Goal: Transaction & Acquisition: Obtain resource

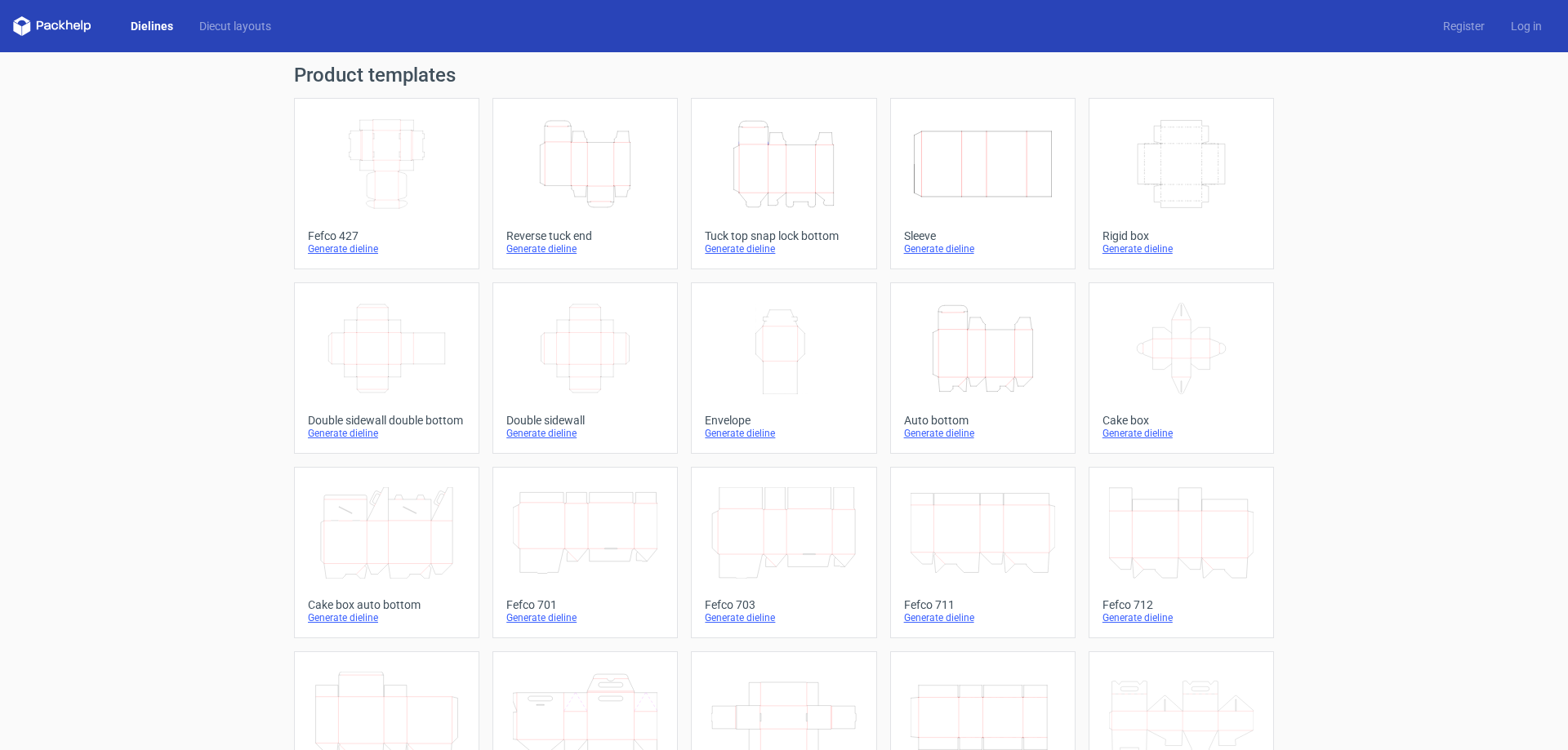
click at [579, 189] on icon "Height Depth Width" at bounding box center [585, 163] width 144 height 91
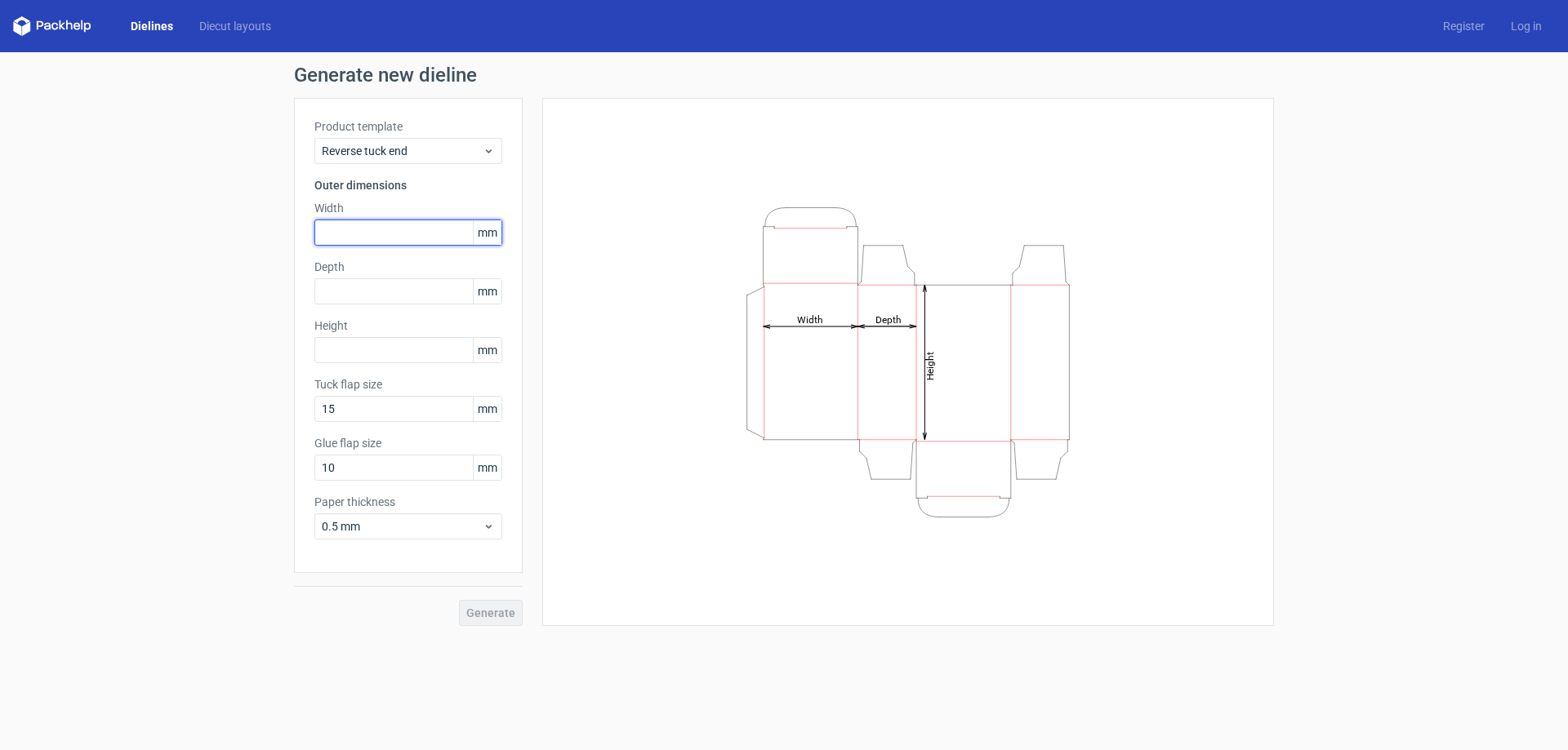
click at [408, 239] on input "text" at bounding box center [408, 232] width 188 height 26
type input "45"
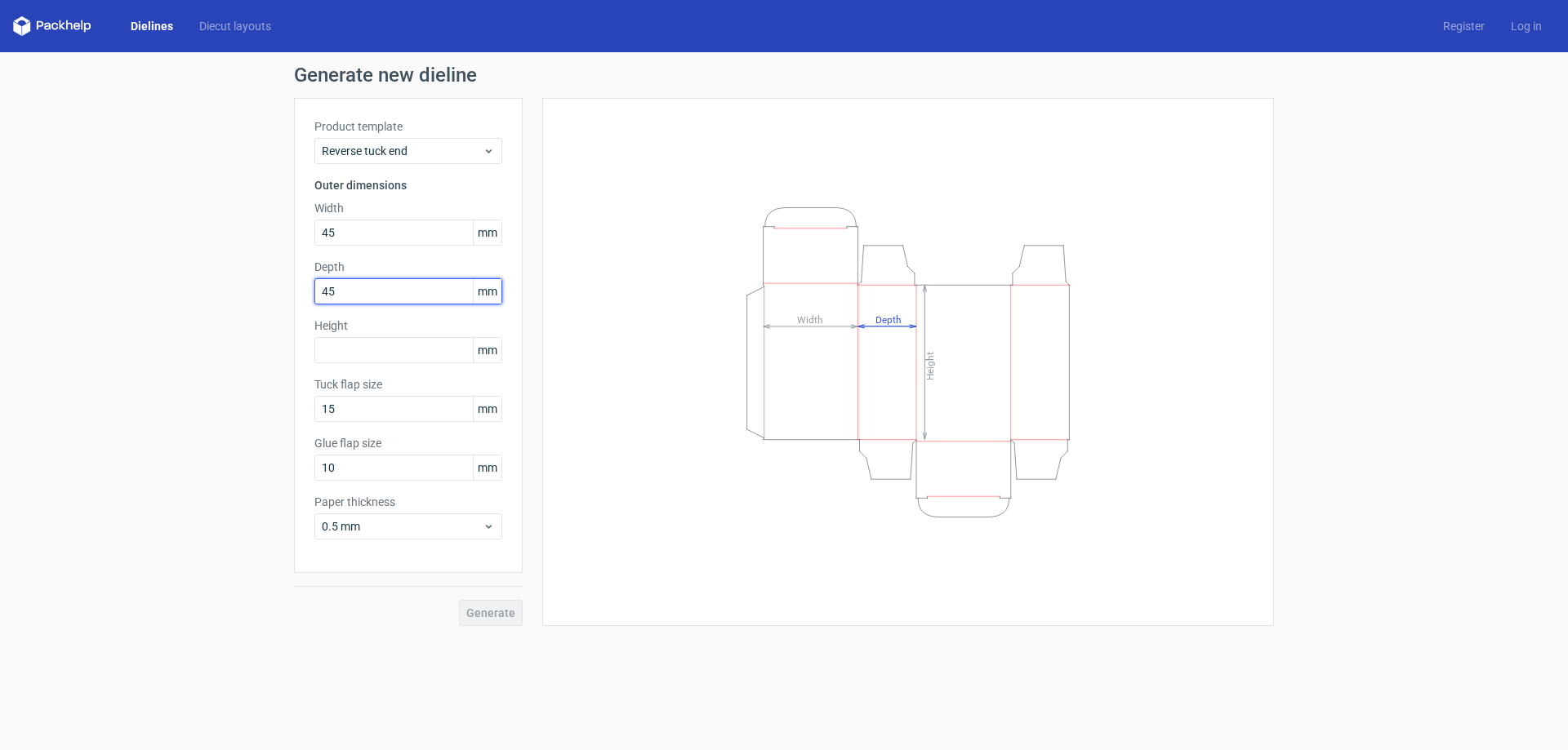
type input "45"
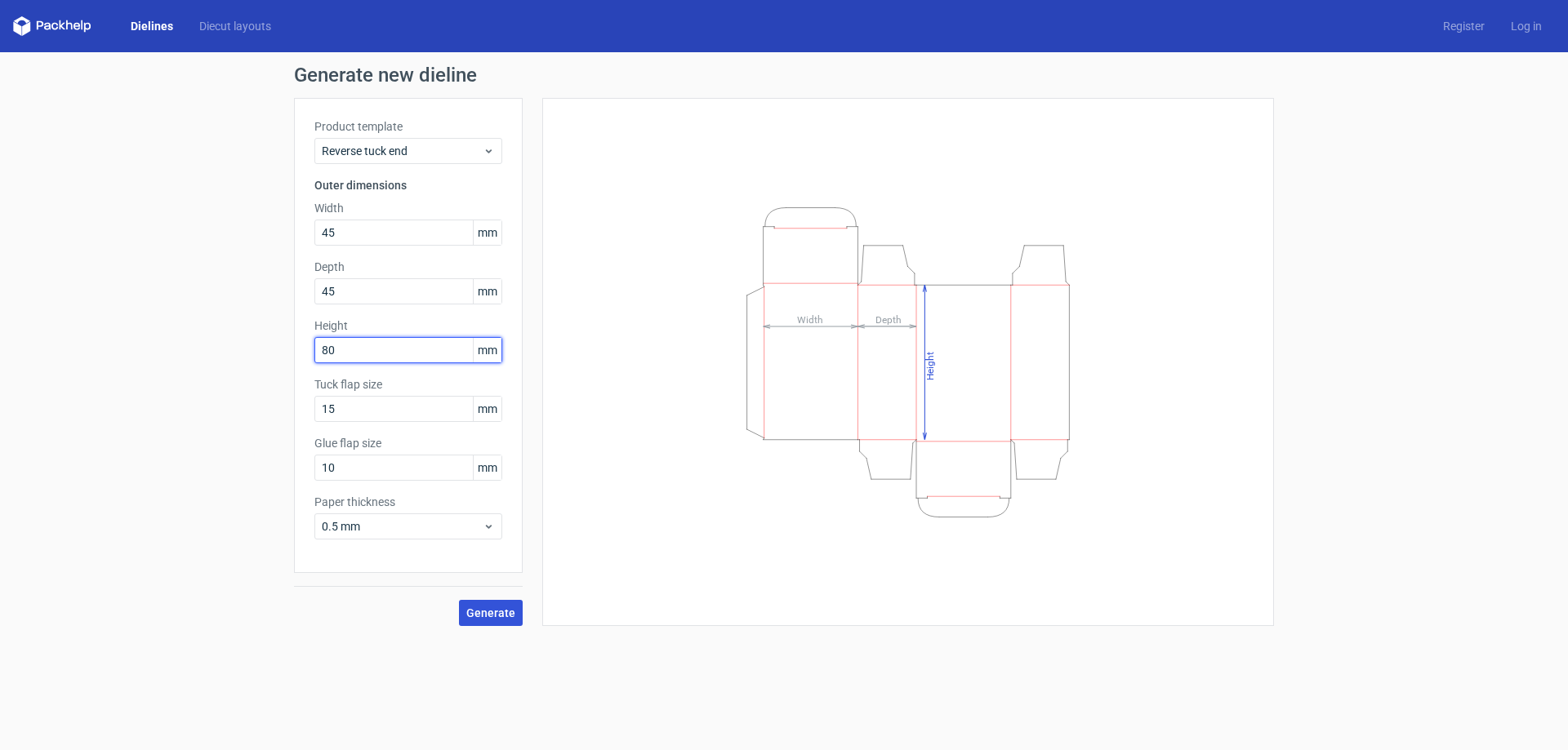
type input "80"
click at [486, 618] on span "Generate" at bounding box center [491, 613] width 49 height 12
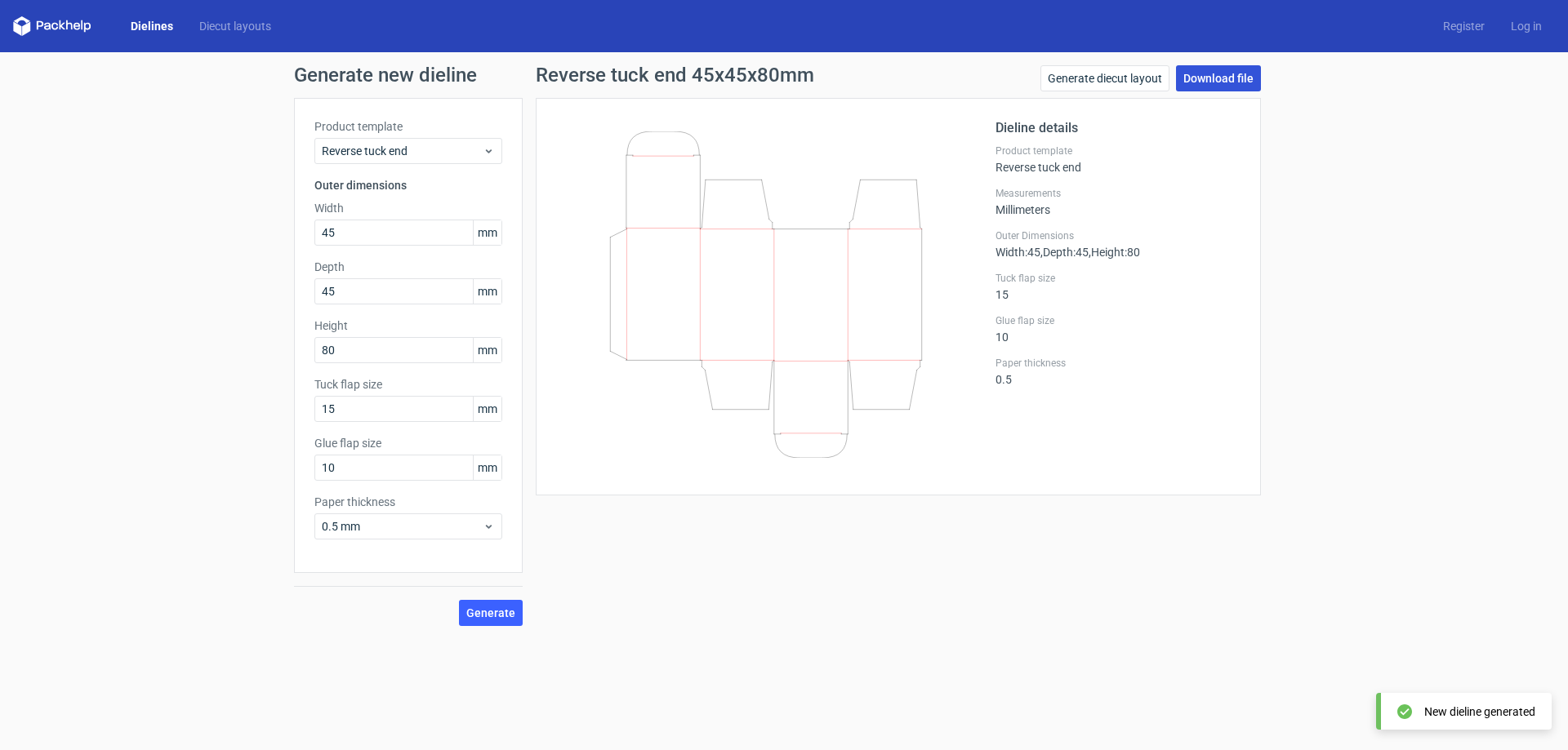
click at [1234, 83] on link "Download file" at bounding box center [1218, 78] width 85 height 26
